Goal: Task Accomplishment & Management: Complete application form

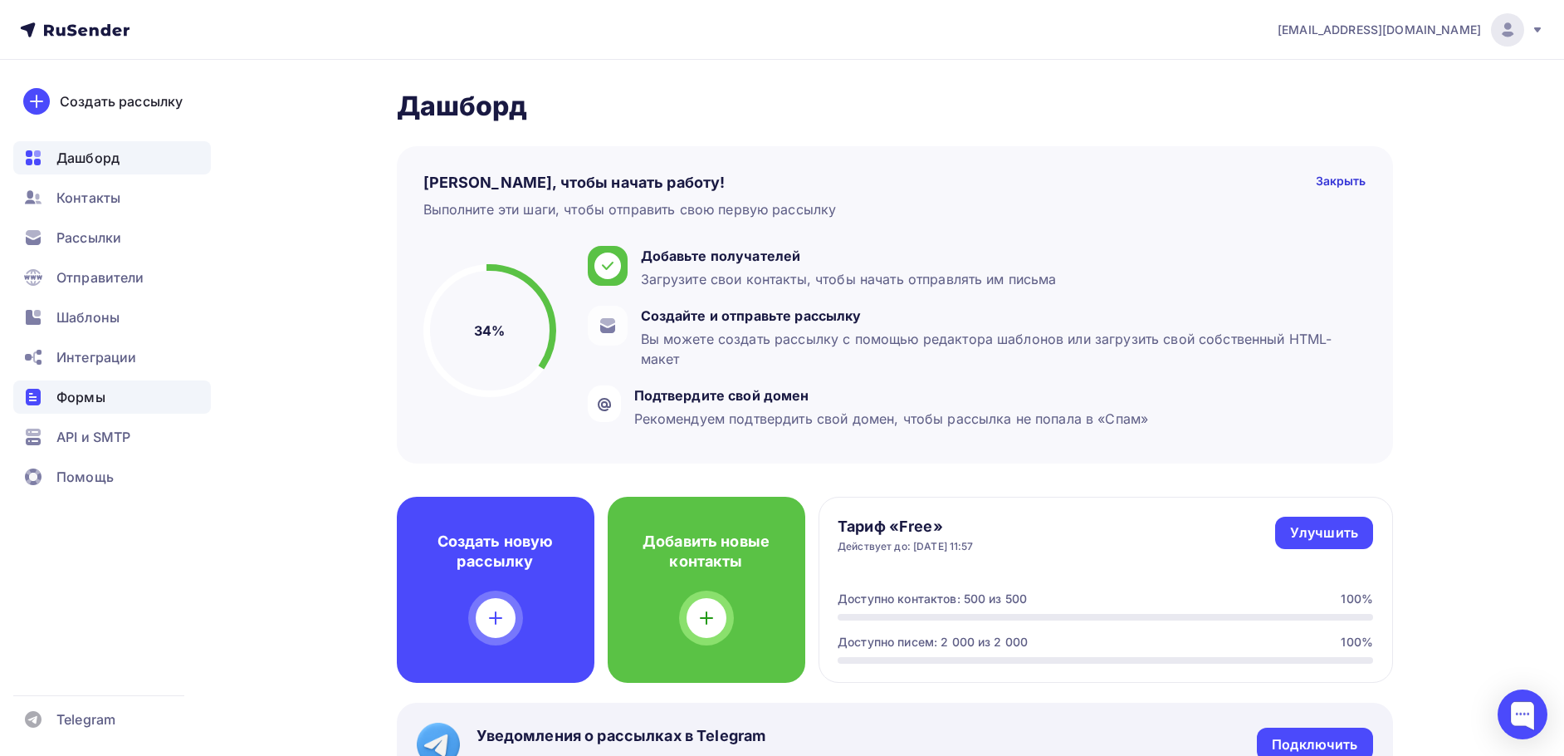
click at [110, 398] on div "Формы" at bounding box center [112, 396] width 198 height 33
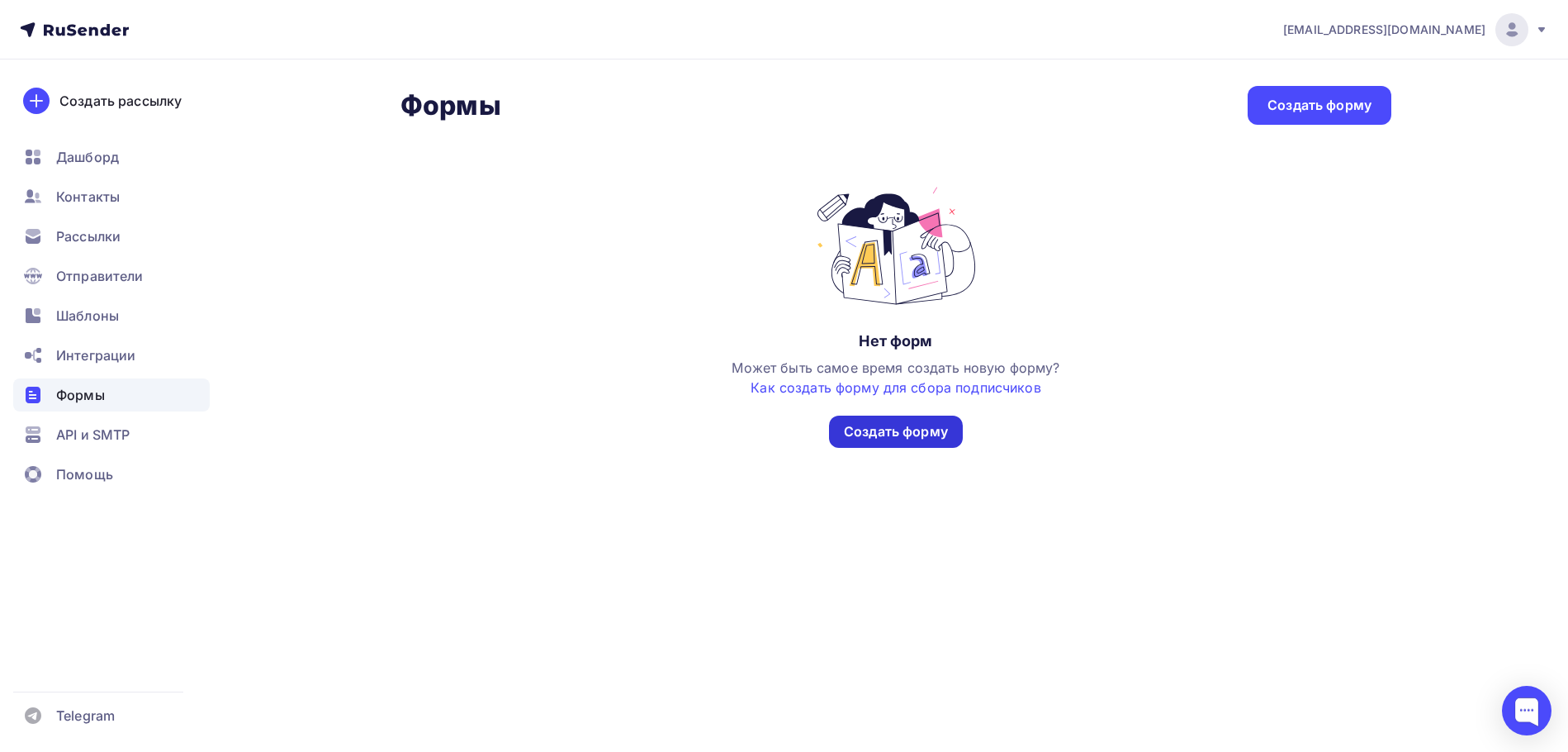
click at [859, 440] on div "Создать форму" at bounding box center [896, 431] width 104 height 19
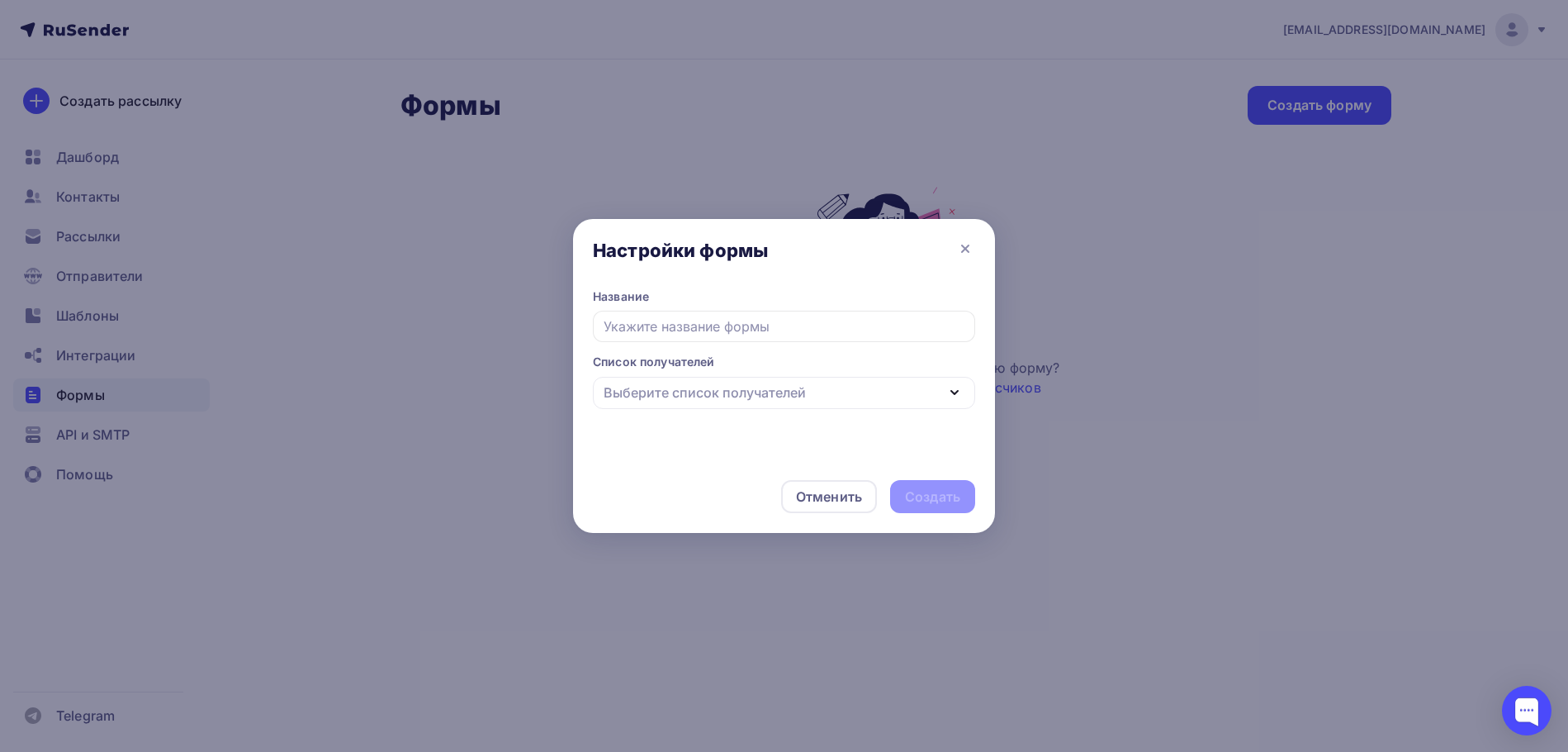
click at [951, 388] on icon "button" at bounding box center [955, 392] width 20 height 20
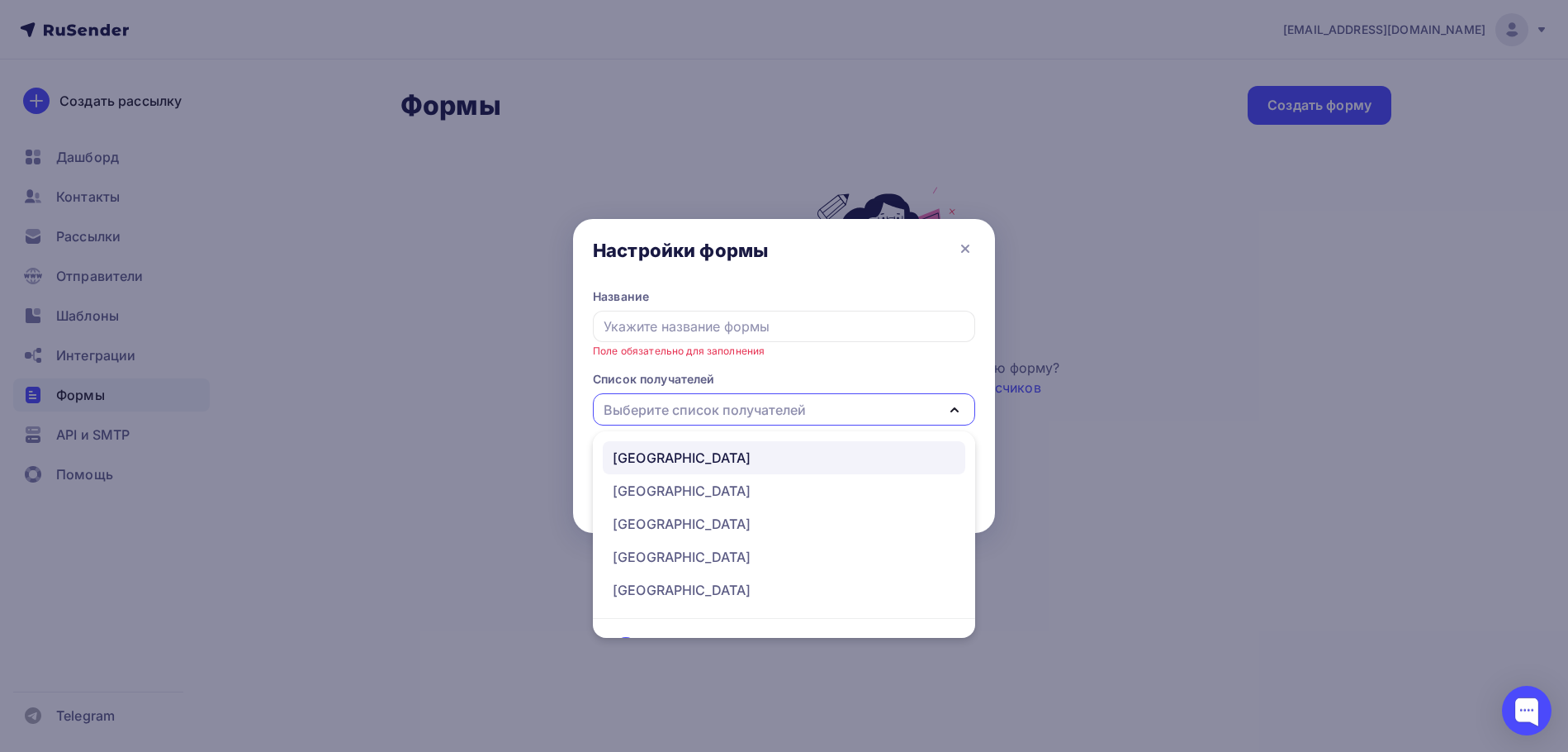
click at [789, 463] on div "[GEOGRAPHIC_DATA]" at bounding box center [784, 458] width 343 height 20
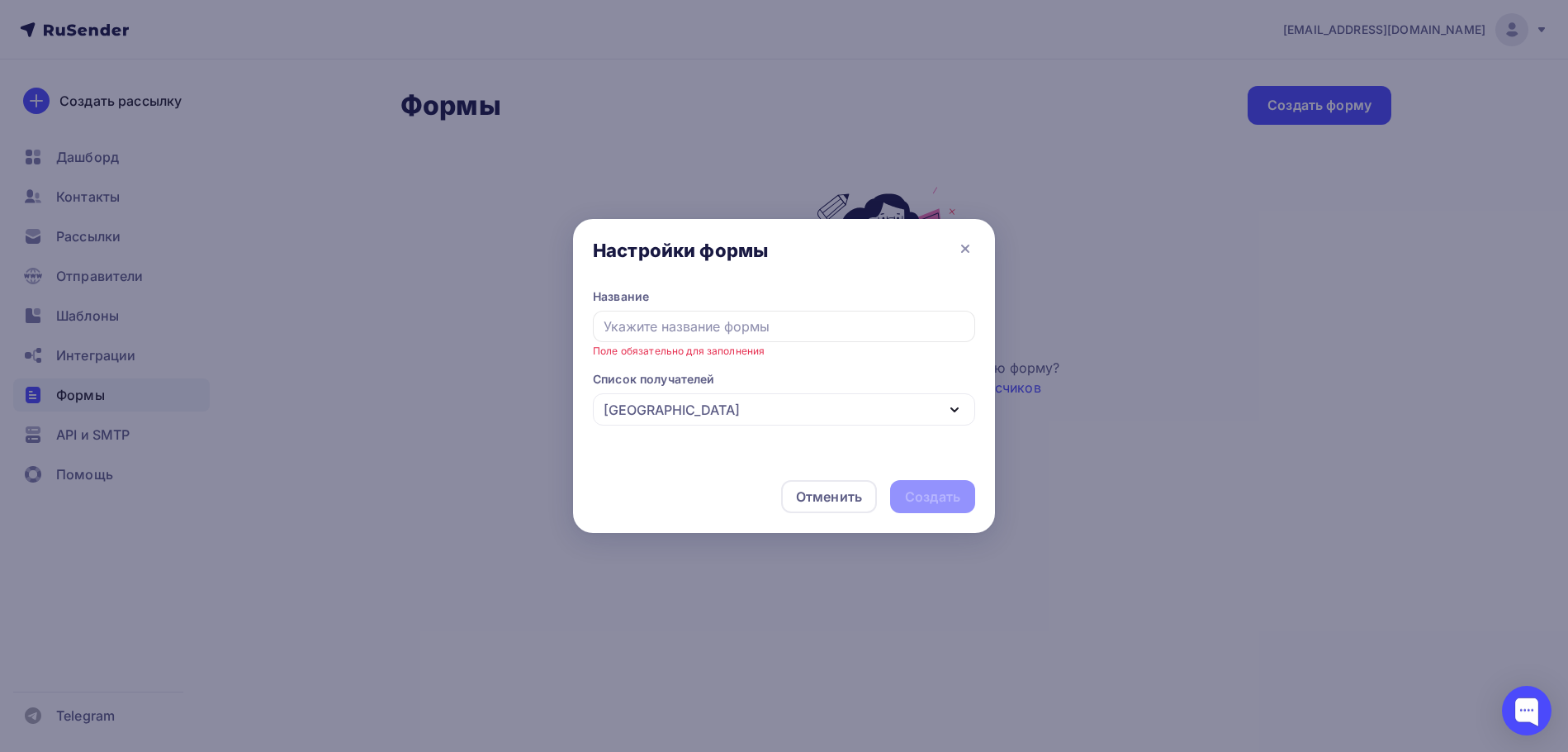
click at [877, 414] on div "[GEOGRAPHIC_DATA]" at bounding box center [784, 409] width 382 height 32
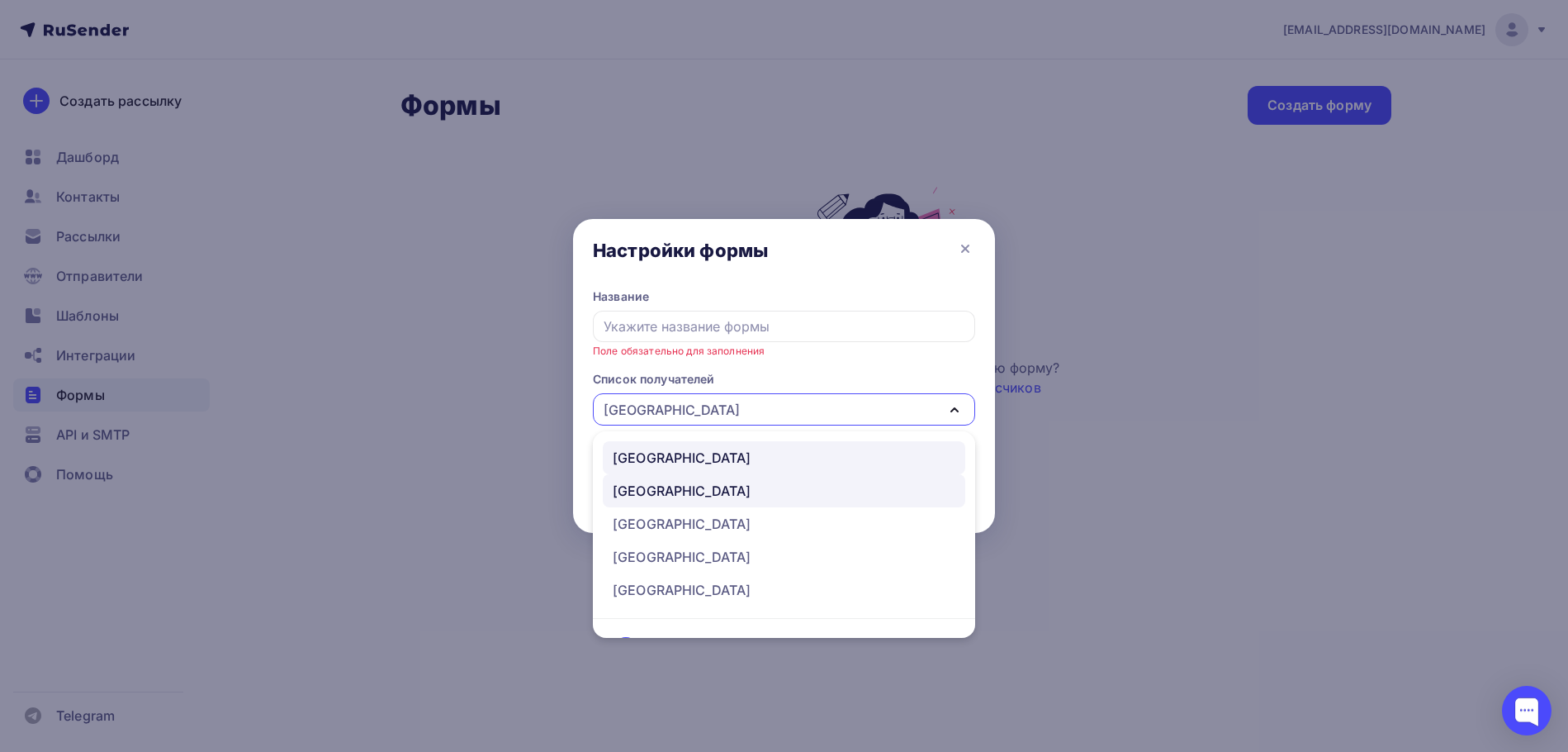
click at [784, 483] on div "[GEOGRAPHIC_DATA]" at bounding box center [784, 490] width 343 height 20
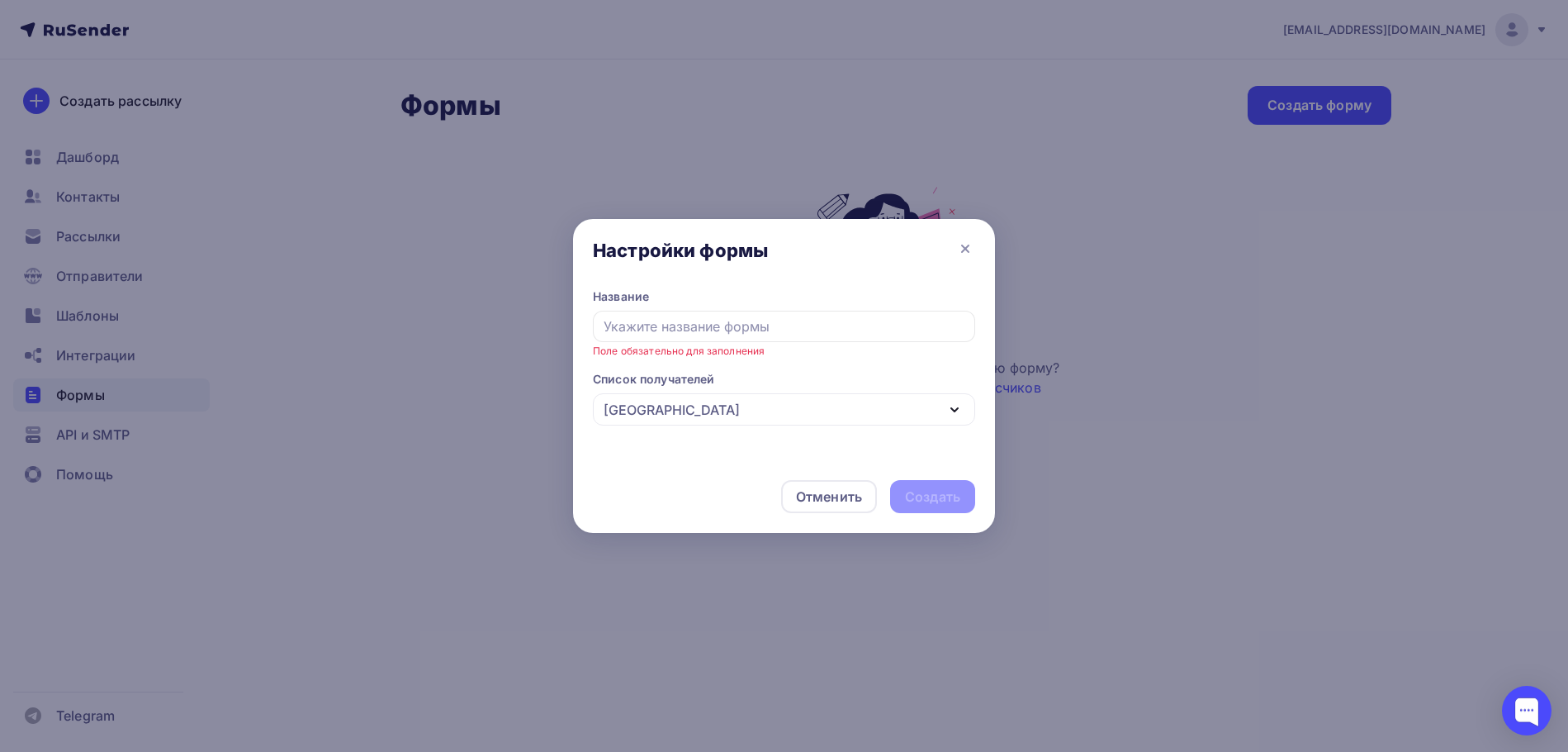
click at [959, 406] on icon "button" at bounding box center [955, 410] width 20 height 20
click at [674, 329] on input "text" at bounding box center [784, 326] width 382 height 32
click at [958, 412] on icon "button" at bounding box center [955, 410] width 20 height 20
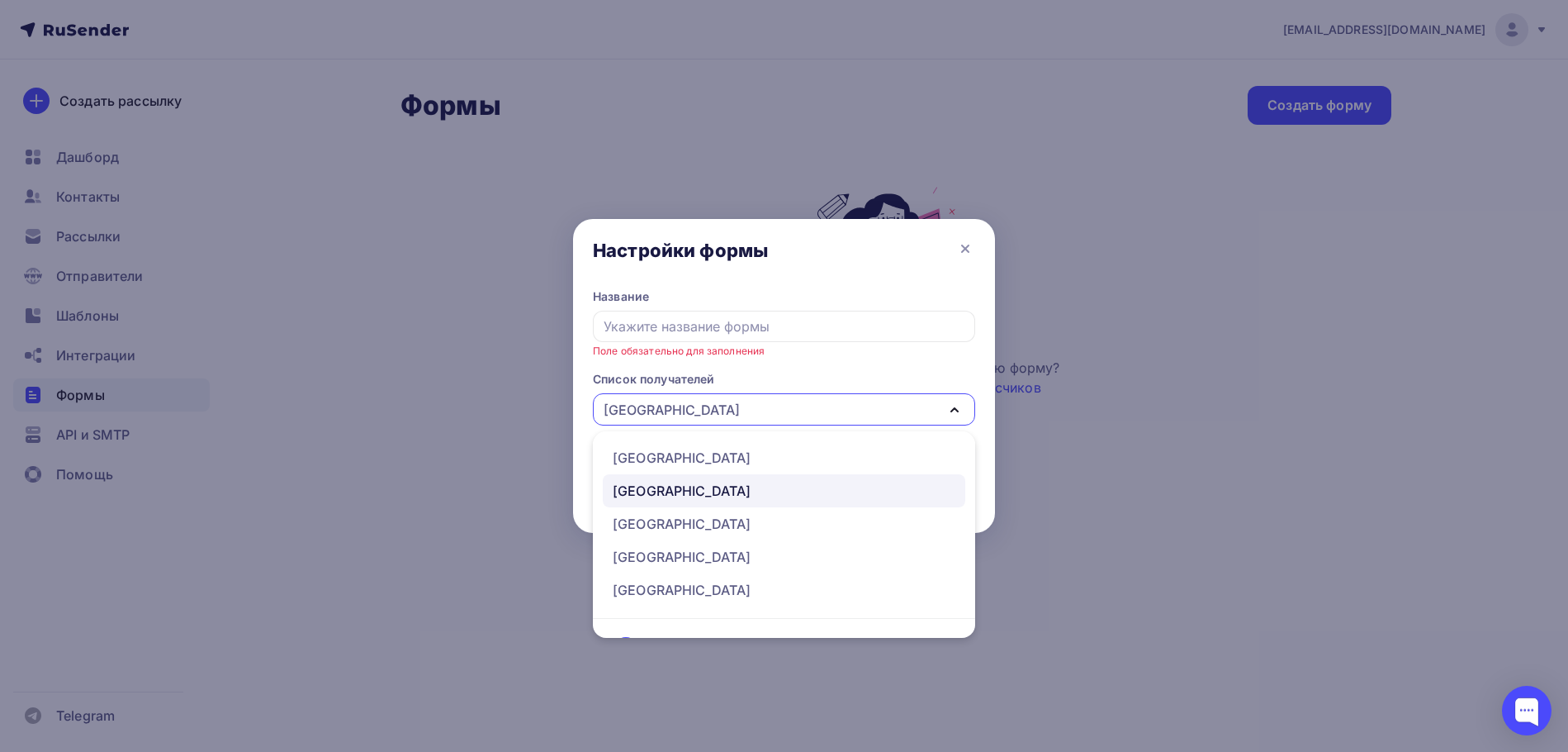
click at [495, 465] on div at bounding box center [784, 376] width 1568 height 752
